Goal: Book appointment/travel/reservation

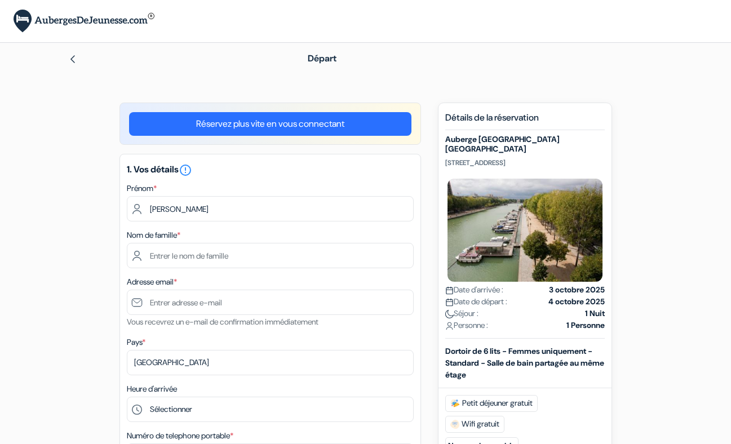
type input "Karine"
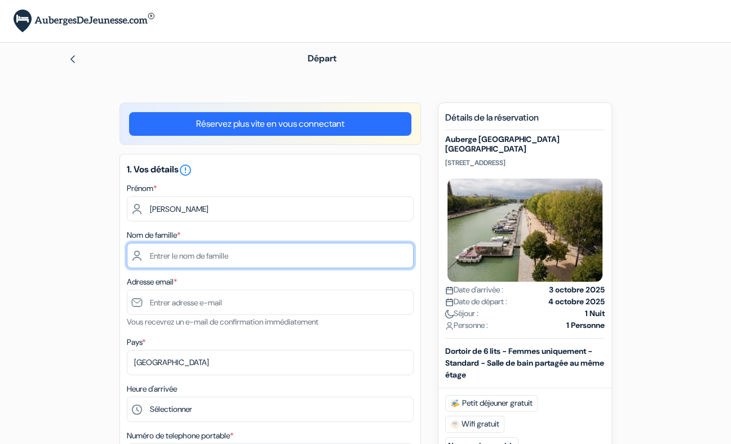
click at [164, 259] on input "text" at bounding box center [270, 255] width 287 height 25
type input "Jaffré"
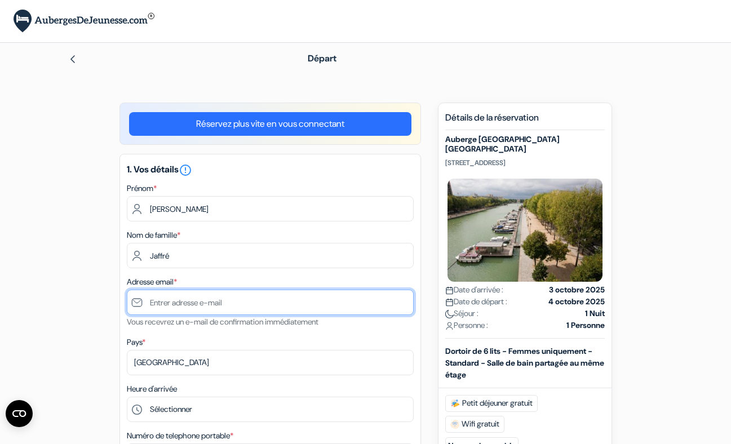
click at [158, 300] on input "text" at bounding box center [270, 302] width 287 height 25
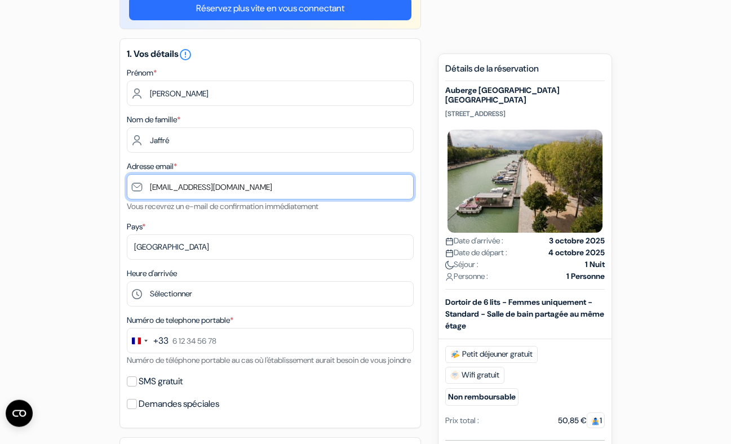
scroll to position [128, 0]
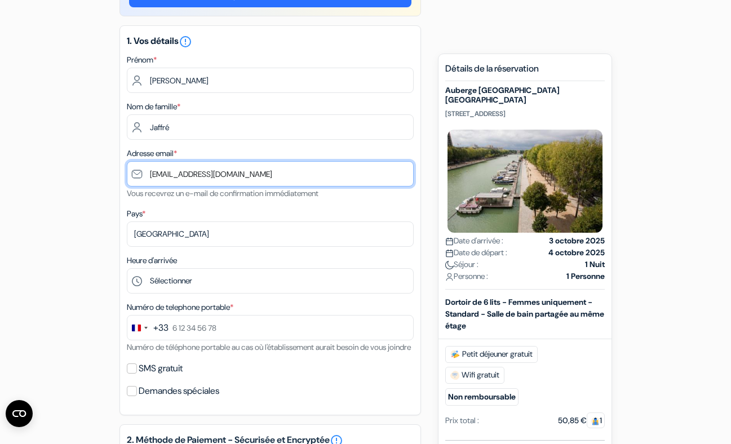
type input "[EMAIL_ADDRESS][DOMAIN_NAME]"
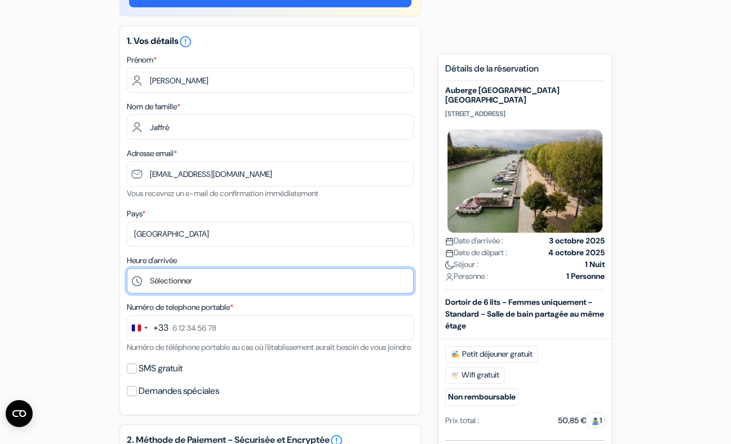
click at [137, 283] on select "Sélectionner 1:00 2:00 3:00 4:00 5:00 6:00 7:00 8:00 9:00 10:00 11:00 12:00 13:…" at bounding box center [270, 280] width 287 height 25
select select "22"
click option "22:00" at bounding box center [0, 0] width 0 height 0
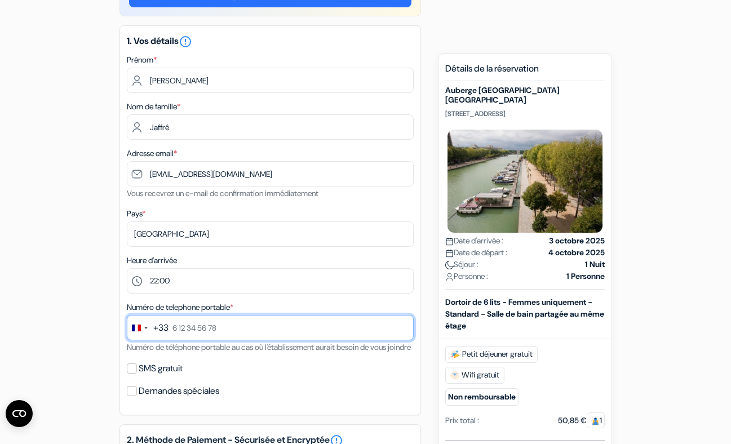
drag, startPoint x: 188, startPoint y: 328, endPoint x: 203, endPoint y: 322, distance: 16.1
click at [188, 328] on input "text" at bounding box center [270, 327] width 287 height 25
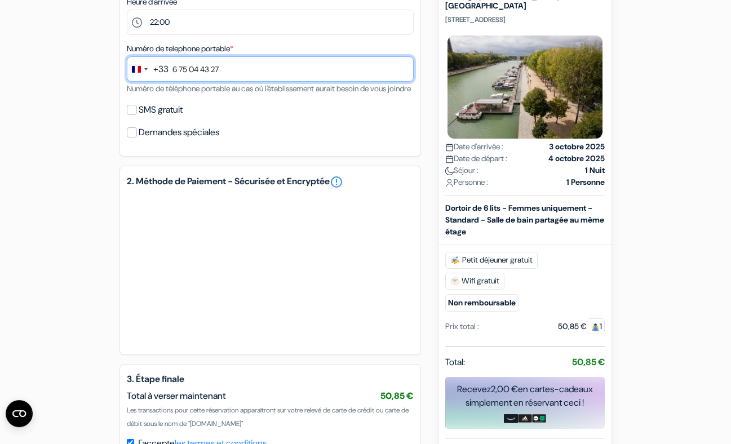
scroll to position [385, 0]
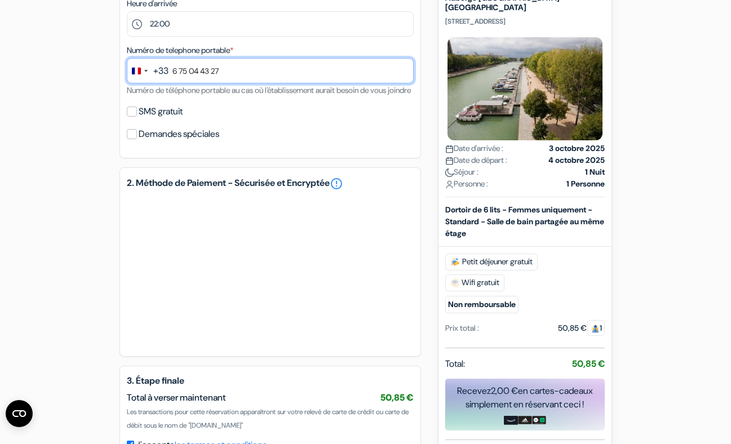
type input "6 75 04 43 27"
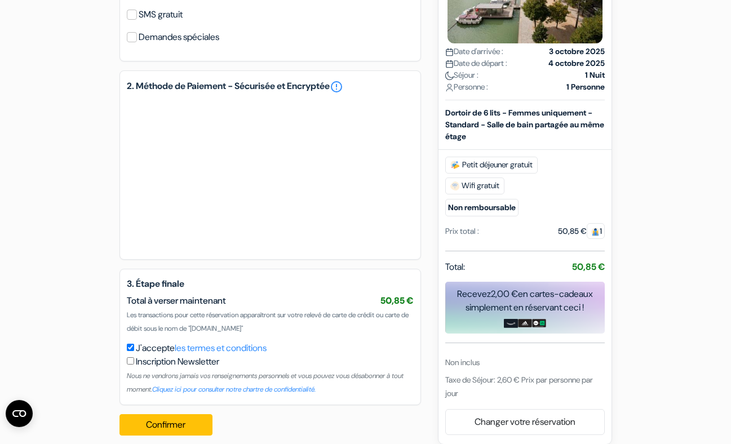
scroll to position [508, 0]
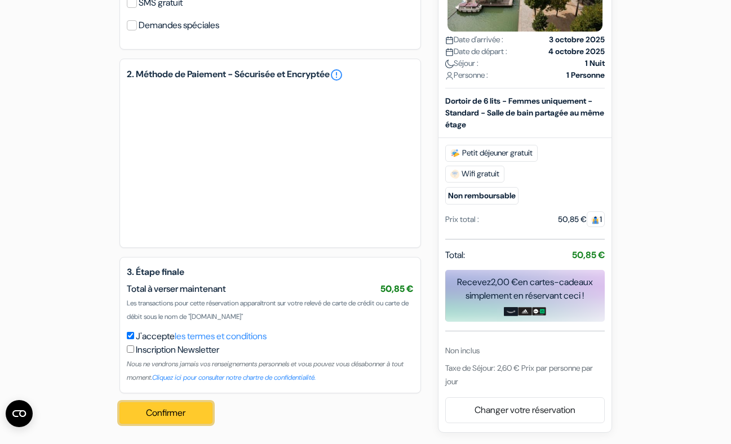
drag, startPoint x: 181, startPoint y: 413, endPoint x: 421, endPoint y: 397, distance: 241.1
click at [183, 412] on button "Confirmer Loading..." at bounding box center [166, 412] width 94 height 21
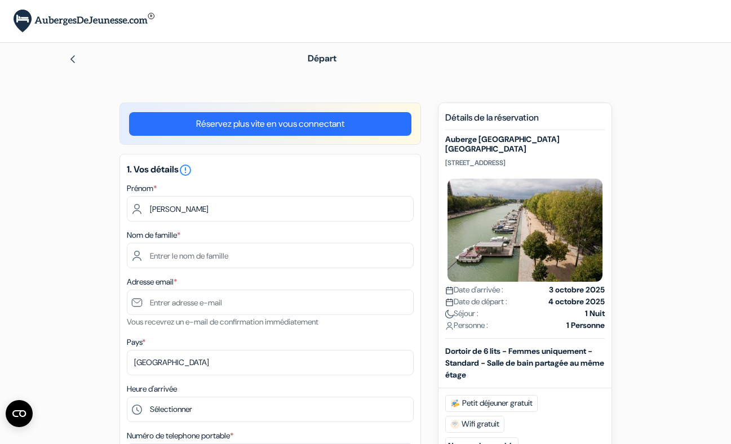
type input "[PERSON_NAME]"
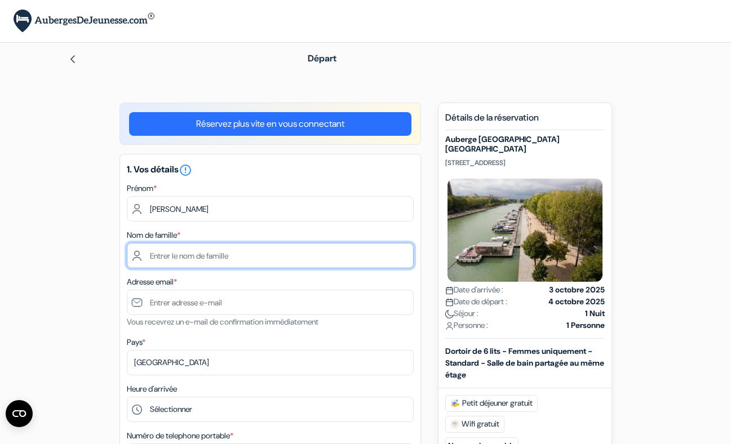
click at [162, 251] on input "text" at bounding box center [270, 255] width 287 height 25
type input "Jaffré"
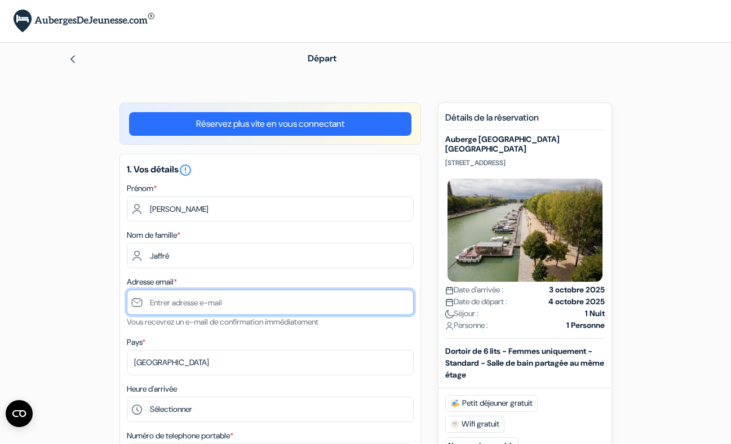
click at [165, 304] on input "text" at bounding box center [270, 302] width 287 height 25
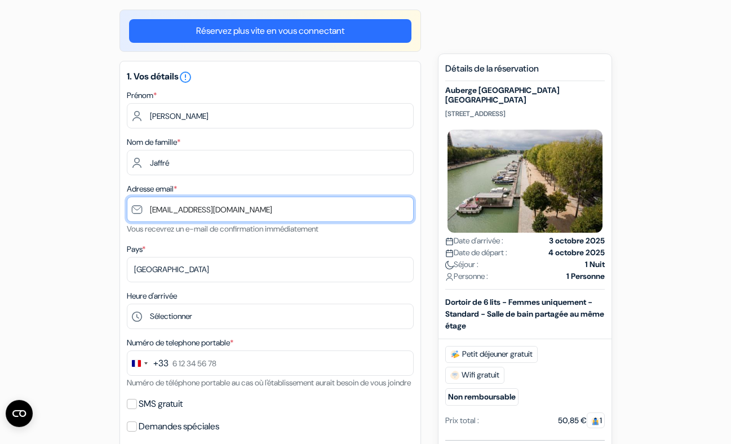
scroll to position [128, 0]
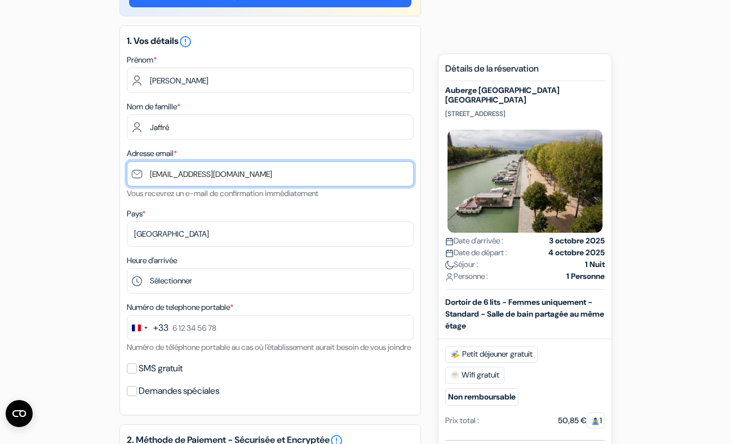
type input "[EMAIL_ADDRESS][DOMAIN_NAME]"
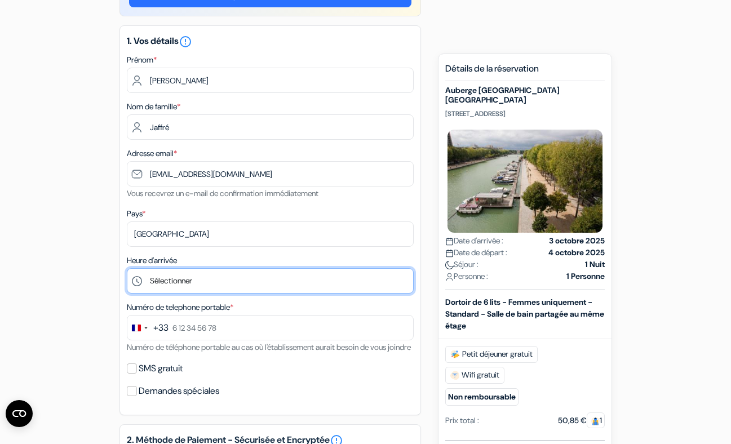
click at [144, 281] on select "Sélectionner 1:00 2:00 3:00 4:00 5:00 6:00 7:00 8:00 9:00 10:00 11:00 12:00 13:…" at bounding box center [270, 280] width 287 height 25
select select "22"
click option "22:00" at bounding box center [0, 0] width 0 height 0
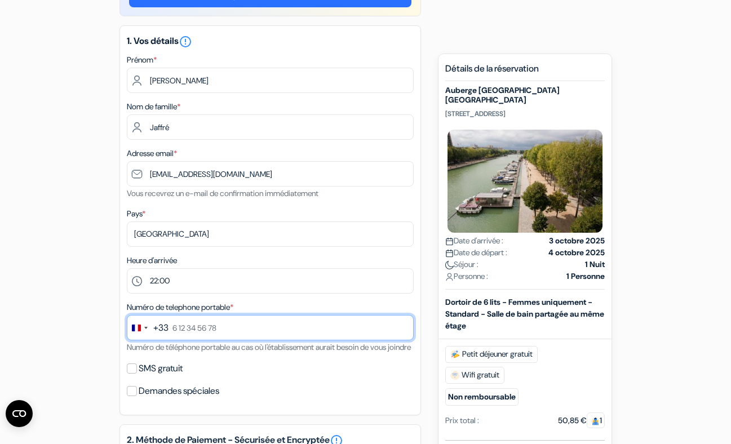
click at [181, 326] on input "text" at bounding box center [270, 327] width 287 height 25
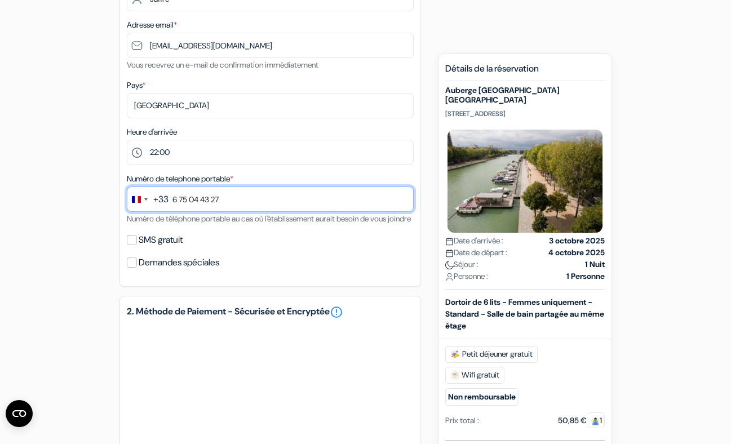
type input "6 75 04 43 27"
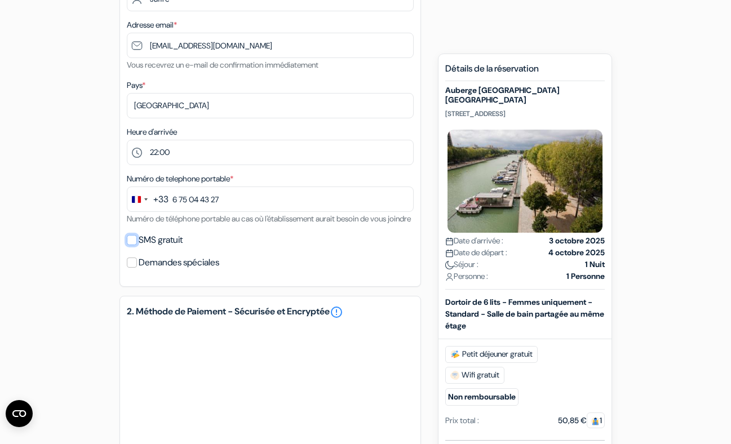
click at [134, 245] on input "SMS gratuit" at bounding box center [132, 240] width 10 height 10
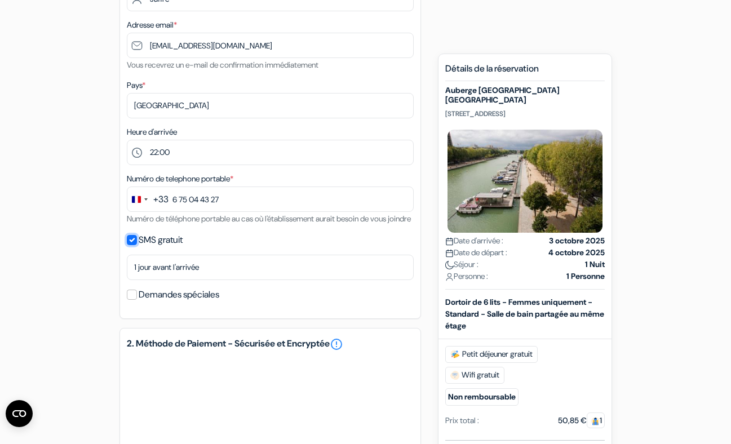
click at [134, 245] on input "SMS gratuit" at bounding box center [132, 240] width 10 height 10
checkbox input "false"
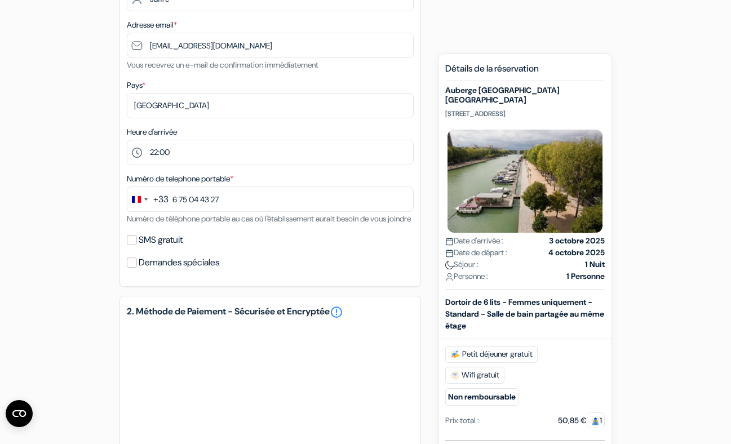
click at [137, 270] on div "Demandes spéciales" at bounding box center [270, 263] width 287 height 16
click at [134, 268] on input "Demandes spéciales" at bounding box center [132, 262] width 10 height 10
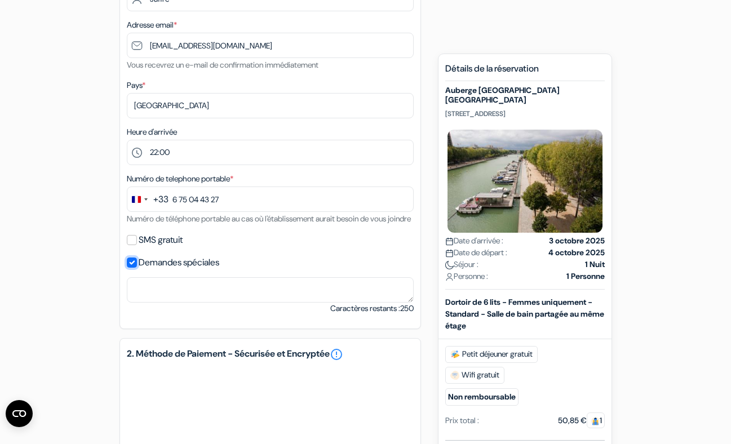
click at [134, 268] on input "Demandes spéciales" at bounding box center [132, 262] width 10 height 10
checkbox input "false"
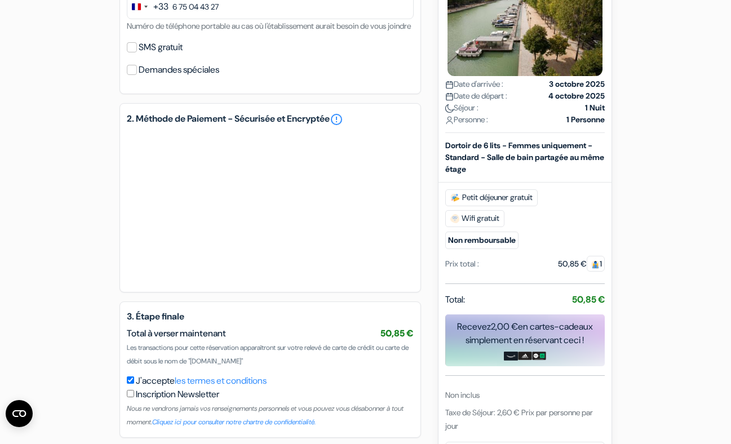
scroll to position [508, 0]
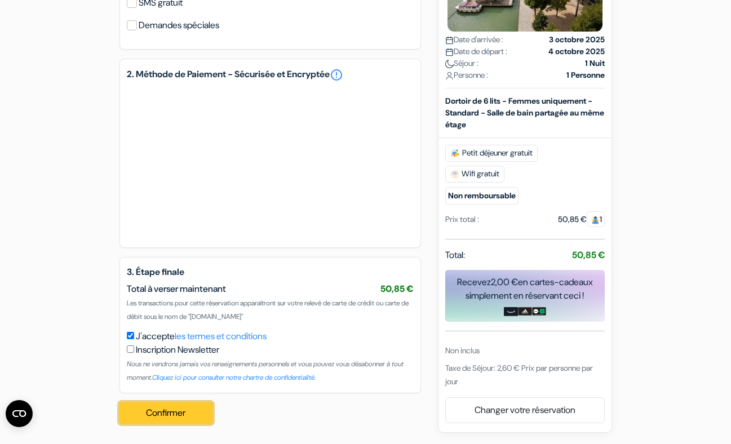
click at [178, 411] on button "Confirmer Loading..." at bounding box center [166, 412] width 94 height 21
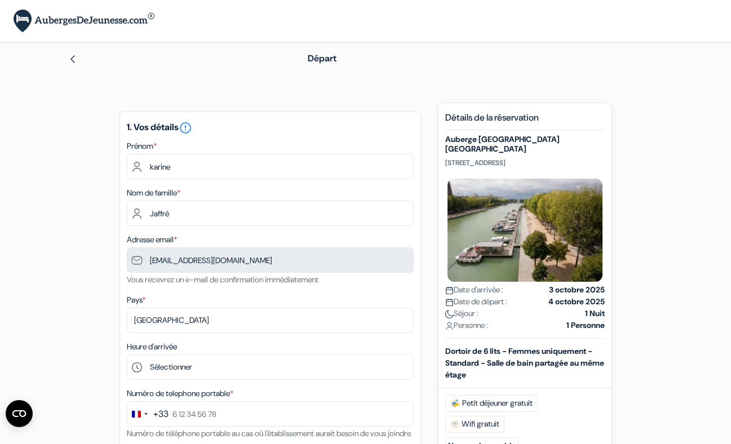
type input "Jaffré"
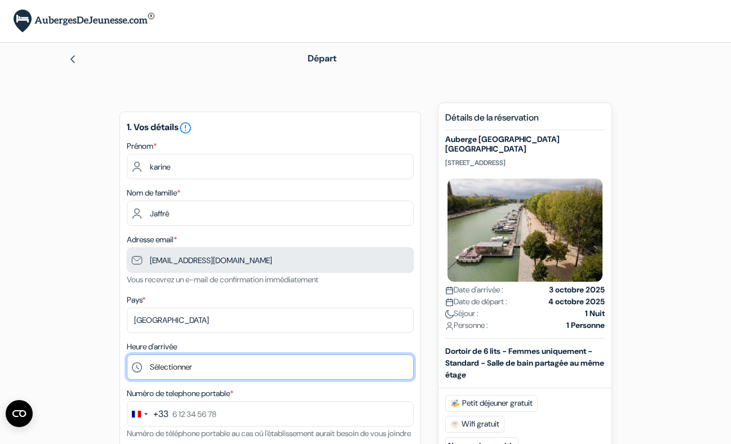
click at [134, 367] on select "Sélectionner 1:00 2:00 3:00 4:00 5:00 6:00 7:00 8:00 9:00 10:00 11:00 12:00 13:…" at bounding box center [270, 366] width 287 height 25
select select "22"
click option "22:00" at bounding box center [0, 0] width 0 height 0
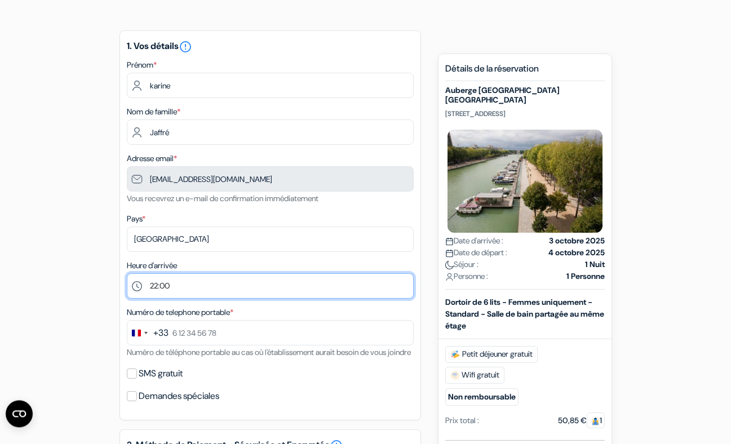
scroll to position [193, 0]
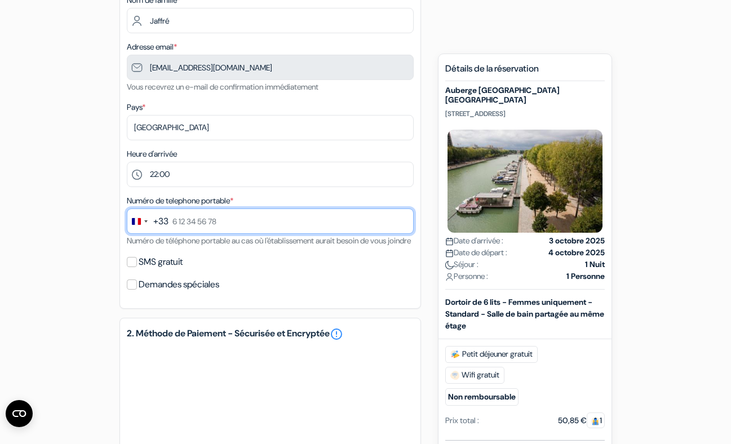
click at [183, 221] on input "text" at bounding box center [270, 220] width 287 height 25
type input "6 75 04 43 27"
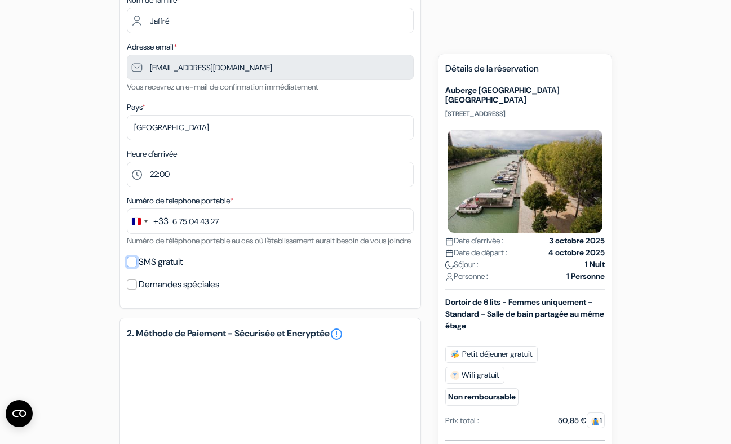
click at [134, 267] on input "SMS gratuit" at bounding box center [132, 262] width 10 height 10
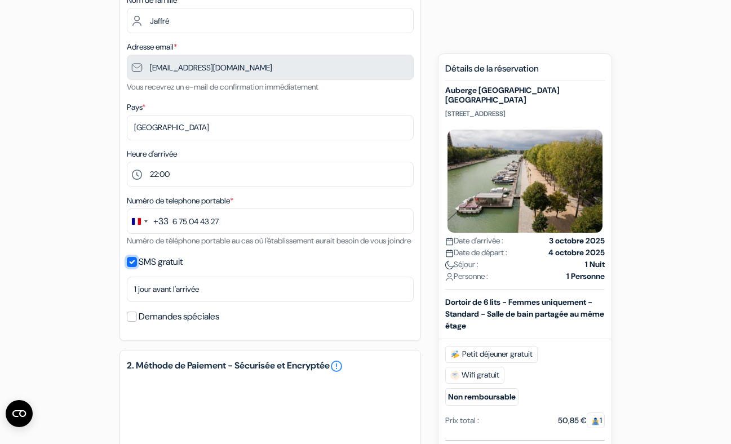
click at [134, 267] on input "SMS gratuit" at bounding box center [132, 262] width 10 height 10
checkbox input "false"
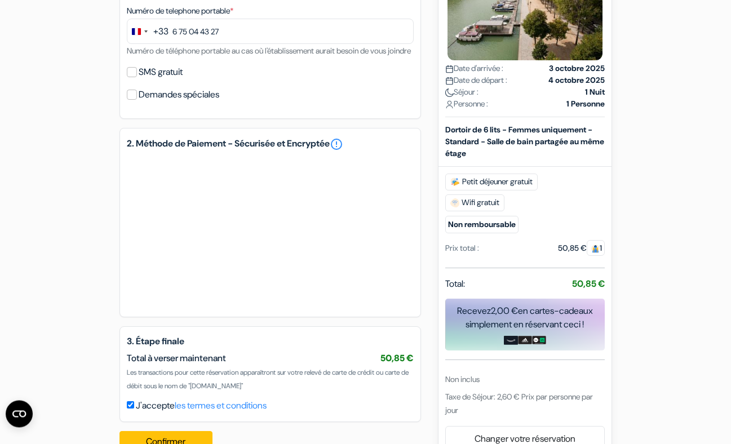
scroll to position [425, 0]
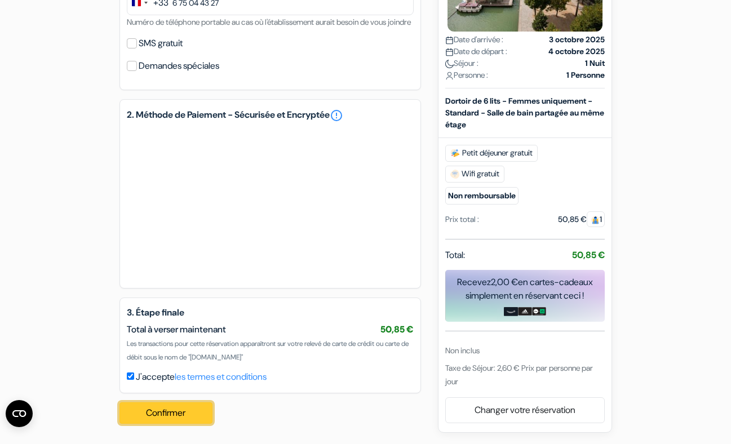
click at [176, 415] on button "Confirmer Loading..." at bounding box center [166, 412] width 94 height 21
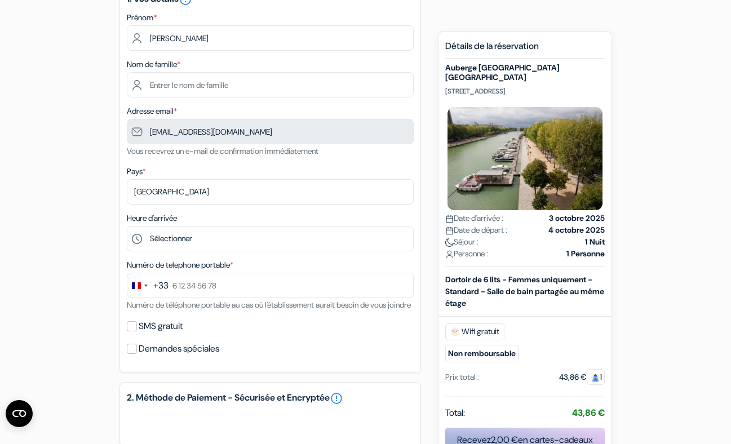
scroll to position [128, 0]
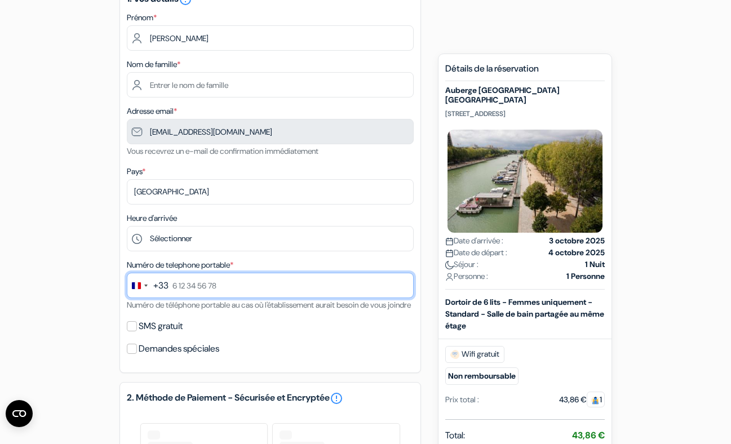
click at [177, 287] on input "text" at bounding box center [270, 285] width 287 height 25
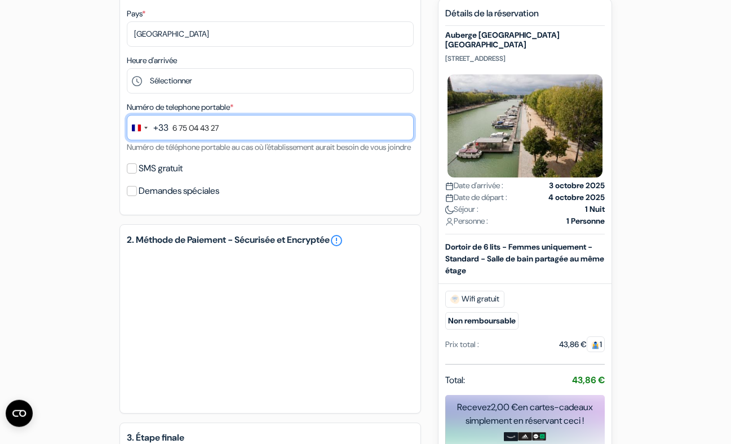
scroll to position [321, 0]
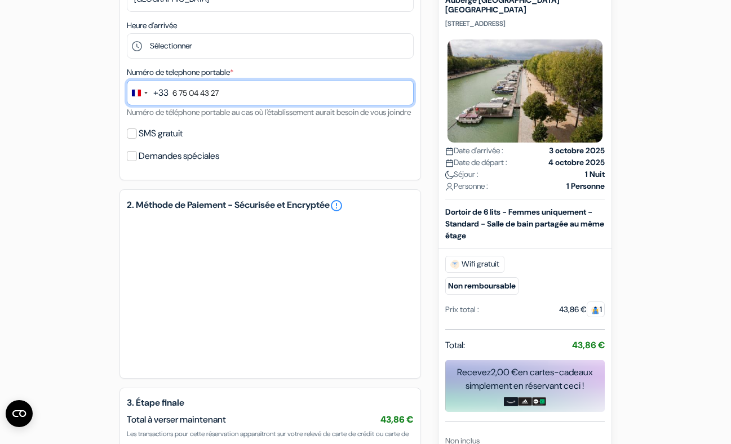
type input "6 75 04 43 27"
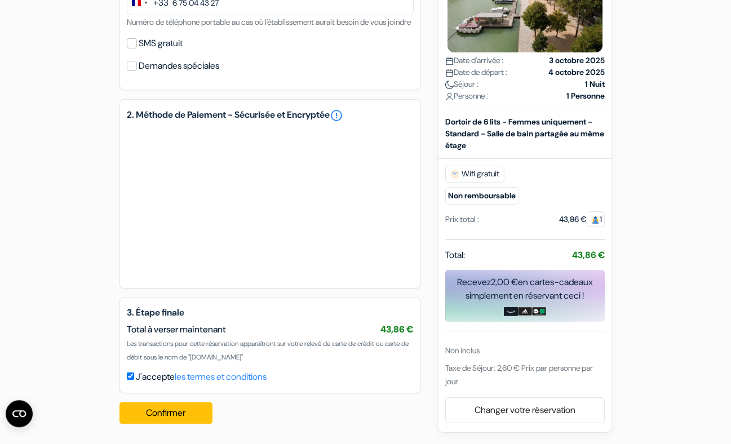
scroll to position [425, 0]
drag, startPoint x: 180, startPoint y: 416, endPoint x: 306, endPoint y: 399, distance: 127.2
click at [180, 416] on button "Confirmer Loading..." at bounding box center [166, 412] width 94 height 21
type input "Jaffré"
click at [177, 411] on button "Confirmer Loading..." at bounding box center [166, 412] width 94 height 21
